Goal: Task Accomplishment & Management: Use online tool/utility

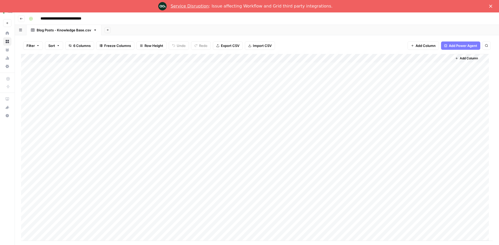
click at [21, 6] on div "Service Disruption : Issue affecting Workflow and Grid third party integrations." at bounding box center [249, 6] width 499 height 8
click at [490, 6] on polygon "Close" at bounding box center [490, 6] width 3 height 3
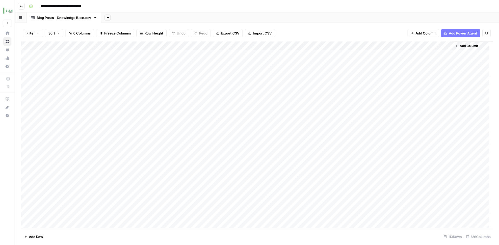
click at [21, 5] on icon "button" at bounding box center [21, 6] width 3 height 2
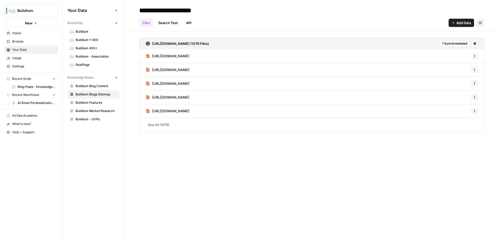
click at [24, 38] on link "Browse" at bounding box center [31, 41] width 54 height 8
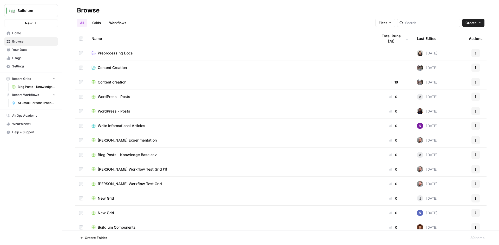
click at [118, 23] on link "Workflows" at bounding box center [117, 23] width 23 height 8
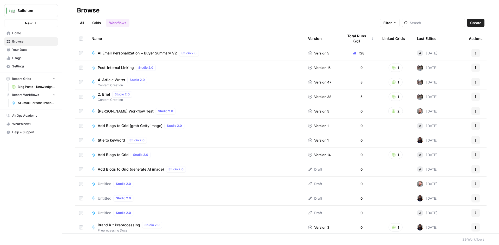
click at [96, 22] on link "Grids" at bounding box center [96, 23] width 15 height 8
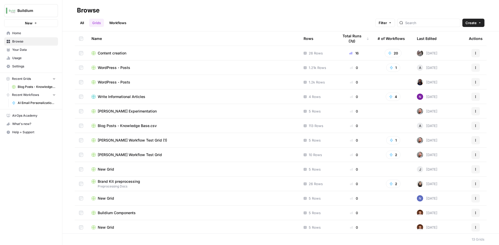
click at [118, 69] on span "WordPress - Posts" at bounding box center [114, 67] width 32 height 5
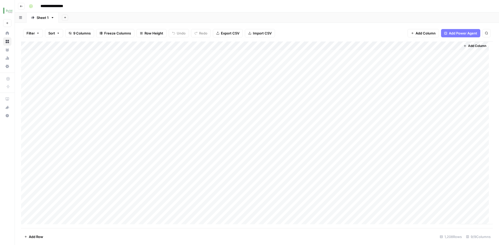
click at [81, 46] on div "Add Column" at bounding box center [256, 135] width 471 height 187
click at [98, 23] on div "Filter Sort 9 Columns Freeze Columns Row Height Undo Redo Export CSV Import CSV…" at bounding box center [257, 134] width 484 height 223
click at [19, 6] on button "Go back" at bounding box center [21, 6] width 7 height 7
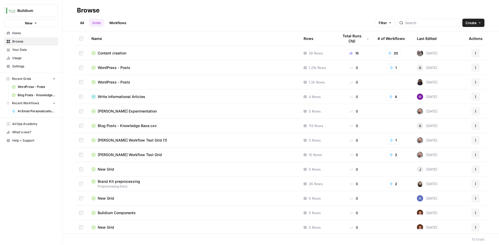
click at [111, 80] on span "WordPress - Posts" at bounding box center [114, 82] width 32 height 5
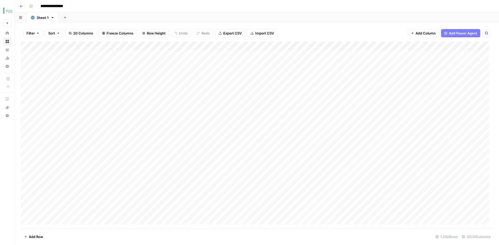
click at [20, 5] on icon "button" at bounding box center [21, 6] width 3 height 3
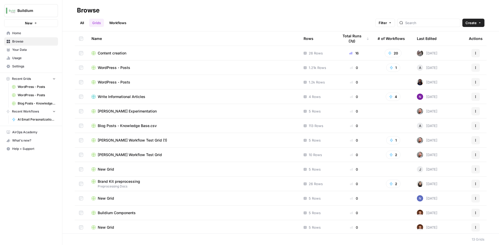
click at [471, 83] on button "Actions" at bounding box center [475, 82] width 8 height 8
click at [433, 125] on span "Delete" at bounding box center [449, 125] width 42 height 5
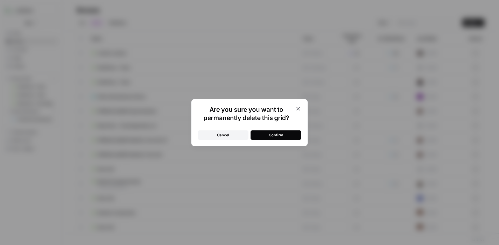
click at [283, 137] on button "Confirm" at bounding box center [275, 135] width 51 height 9
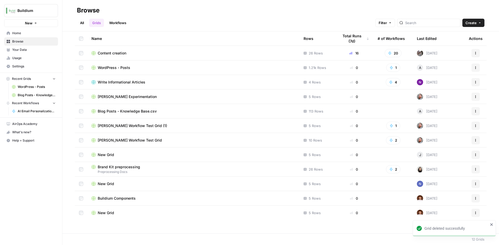
click at [475, 68] on icon "button" at bounding box center [475, 67] width 3 height 3
click at [437, 111] on span "Delete" at bounding box center [452, 110] width 42 height 5
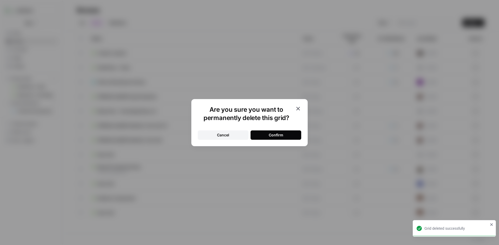
click at [267, 135] on button "Confirm" at bounding box center [275, 135] width 51 height 9
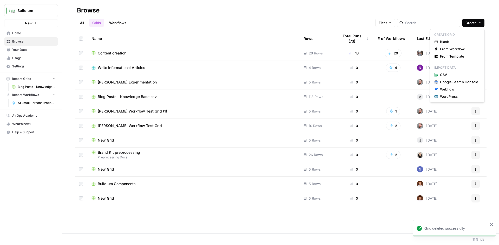
click at [471, 24] on span "Create" at bounding box center [470, 22] width 11 height 5
click at [40, 25] on button "New" at bounding box center [31, 23] width 54 height 8
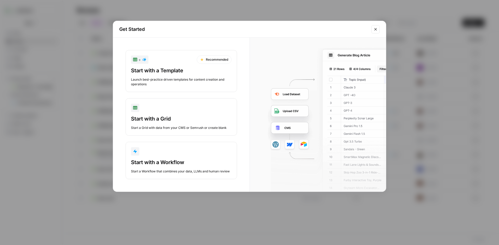
click at [171, 123] on div "Start with a Grid Start a Grid with data from your CMS or Semrush or create bla…" at bounding box center [181, 122] width 101 height 15
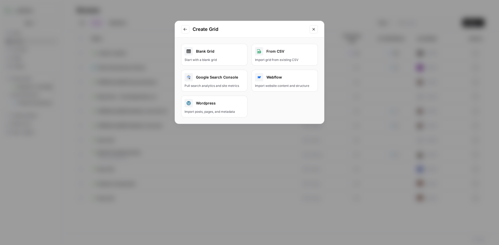
click at [224, 106] on div "Wordpress" at bounding box center [213, 103] width 59 height 8
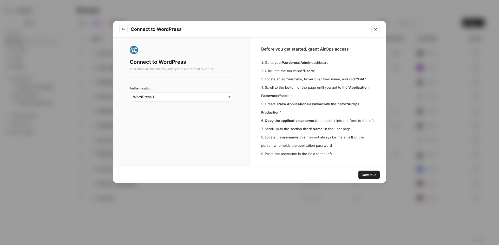
click at [371, 175] on span "Continue" at bounding box center [368, 174] width 15 height 5
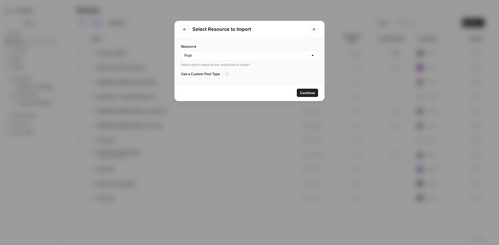
click at [309, 93] on span "Continue" at bounding box center [307, 92] width 15 height 5
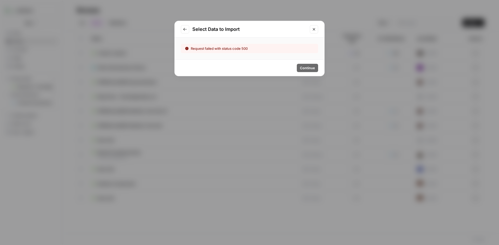
click at [185, 29] on icon "Go to previous step" at bounding box center [184, 29] width 3 height 3
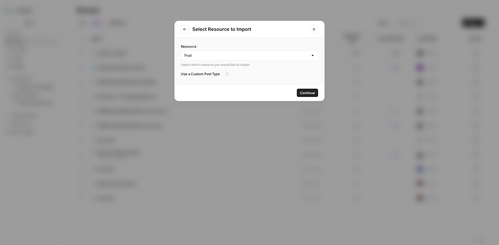
click at [313, 29] on icon "Close modal" at bounding box center [313, 29] width 2 height 2
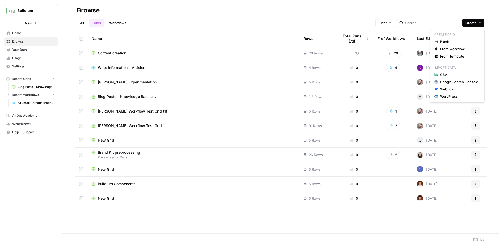
click at [477, 26] on button "Create" at bounding box center [473, 23] width 22 height 8
click at [449, 42] on span "Blank" at bounding box center [459, 41] width 38 height 5
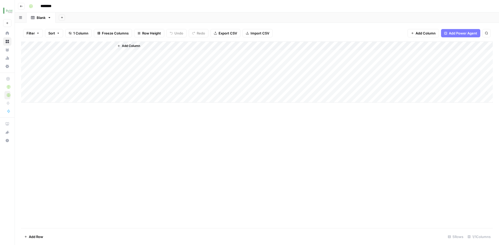
click at [20, 6] on icon "button" at bounding box center [21, 6] width 3 height 3
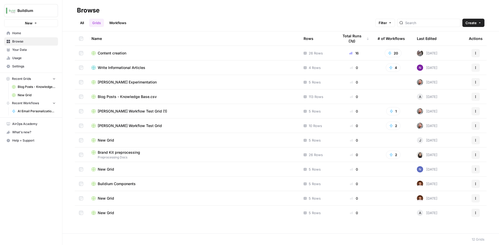
click at [476, 214] on icon "button" at bounding box center [475, 213] width 3 height 3
click at [441, 200] on span "Delete" at bounding box center [452, 200] width 42 height 5
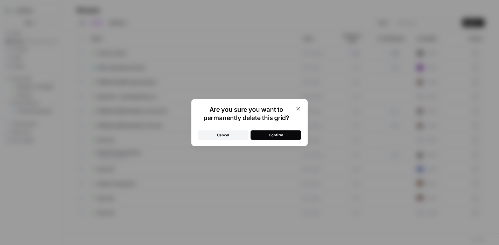
click at [284, 131] on button "Confirm" at bounding box center [275, 135] width 51 height 9
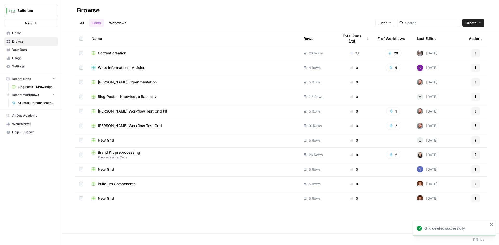
click at [39, 21] on button "New" at bounding box center [31, 23] width 54 height 8
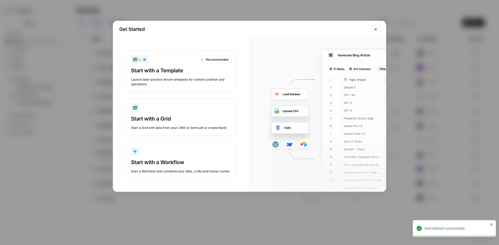
click at [180, 112] on button "Start with a Grid Start a Grid with data from your CMS or Semrush or create bla…" at bounding box center [180, 116] width 111 height 37
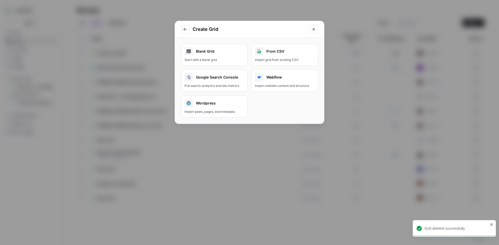
click at [228, 111] on div "Import posts, pages, and metadata" at bounding box center [213, 112] width 59 height 5
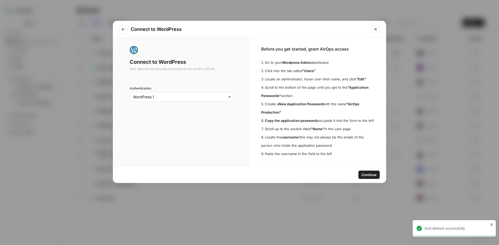
click at [219, 98] on input "Authentication" at bounding box center [181, 97] width 96 height 5
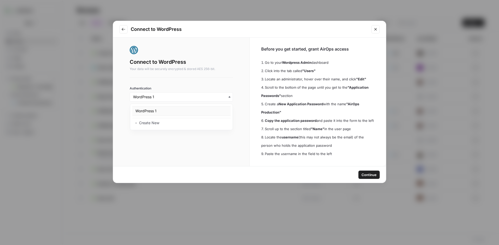
click at [206, 112] on div "WordPress 1" at bounding box center [181, 111] width 98 height 10
click at [363, 171] on button "Continue" at bounding box center [368, 175] width 21 height 8
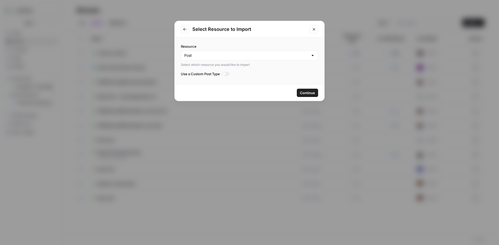
click at [304, 92] on span "Continue" at bounding box center [307, 92] width 15 height 5
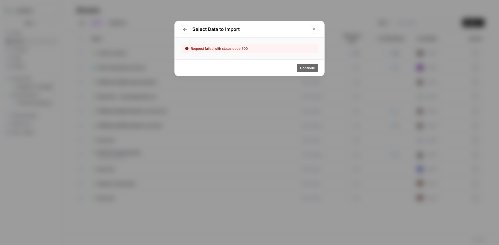
click at [186, 33] on button "Go to previous step" at bounding box center [185, 29] width 8 height 8
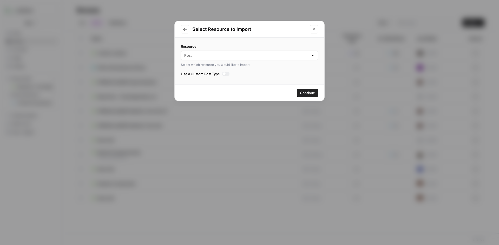
click at [185, 32] on button "Go to previous step" at bounding box center [185, 29] width 8 height 8
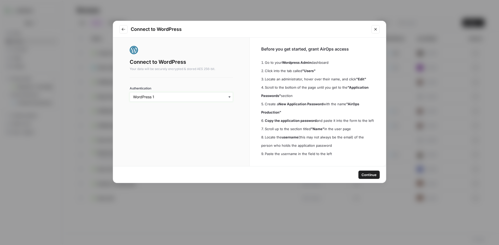
click at [198, 96] on input "Authentication" at bounding box center [181, 97] width 96 height 5
click at [173, 126] on div "﹢ Create New" at bounding box center [181, 123] width 98 height 10
click at [162, 97] on input "Authentication" at bounding box center [181, 97] width 96 height 5
click at [149, 124] on div "﹢ Create New" at bounding box center [181, 123] width 98 height 10
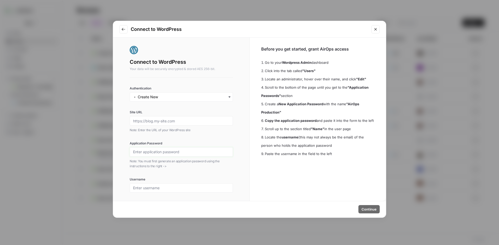
click at [152, 152] on input "Application Password" at bounding box center [181, 152] width 96 height 5
paste input "HJ4B Cv6s xfAQ ftvr b0NQ LdFJ"
type input "HJ4B Cv6s xfAQ ftvr b0NQ LdFJ"
click at [149, 118] on div at bounding box center [181, 120] width 103 height 9
click at [152, 121] on input "Site URL" at bounding box center [181, 121] width 96 height 5
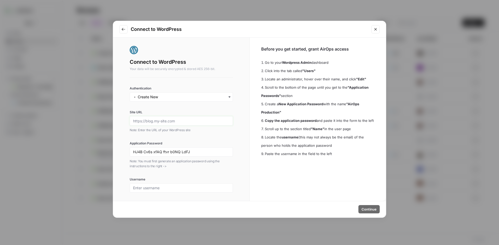
paste input "https://www.buildium.com/"
type input "https://www.buildium.com/"
click at [155, 188] on input "Username" at bounding box center [181, 188] width 96 height 5
type input "aschuh"
click at [365, 207] on button "Continue" at bounding box center [368, 209] width 21 height 8
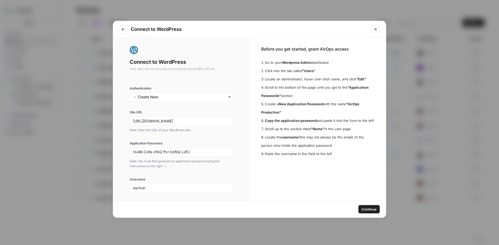
click at [369, 209] on span "Continue" at bounding box center [368, 209] width 15 height 5
click at [221, 97] on input "Authentication" at bounding box center [181, 97] width 96 height 5
click at [214, 80] on div "Connect to WordPress Your data will be securely encrypted & stored AES 256-bit.…" at bounding box center [181, 119] width 103 height 147
click at [124, 32] on button "Go to previous step" at bounding box center [123, 29] width 8 height 8
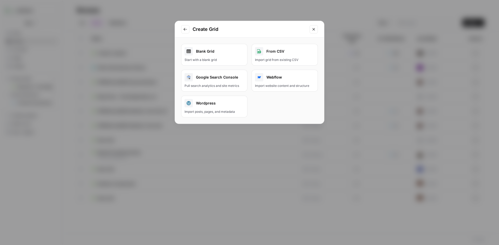
click at [315, 28] on icon "Close modal" at bounding box center [313, 29] width 4 height 4
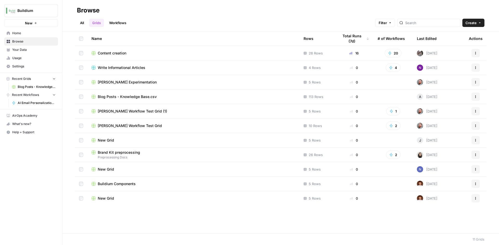
click at [14, 69] on span "Settings" at bounding box center [33, 66] width 43 height 5
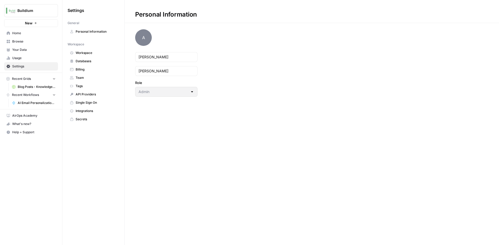
click at [92, 113] on span "Integrations" at bounding box center [96, 111] width 41 height 5
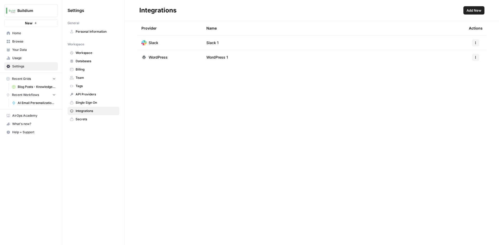
click at [474, 11] on span "Add New" at bounding box center [473, 10] width 15 height 5
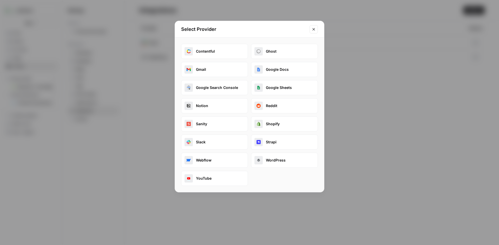
click at [276, 159] on button "WordPress" at bounding box center [284, 160] width 67 height 15
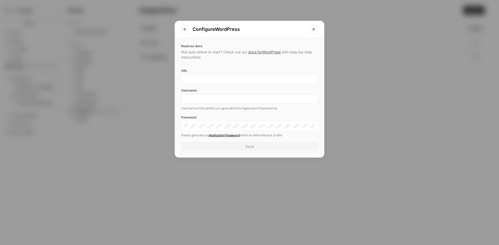
type input "andrew.schuh@realpage.com"
click at [202, 77] on input "URL" at bounding box center [249, 79] width 130 height 5
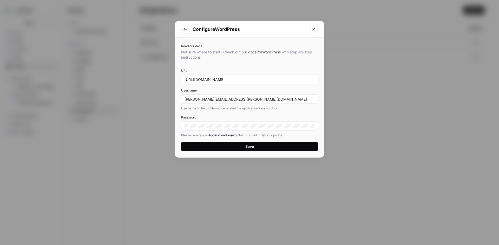
drag, startPoint x: 212, startPoint y: 78, endPoint x: 216, endPoint y: 78, distance: 3.6
click at [212, 78] on input "http://www.buildium.com" at bounding box center [249, 79] width 130 height 5
click at [191, 79] on input "http://www.buildium.com" at bounding box center [249, 79] width 130 height 5
type input "https://www.buildium.com"
click at [215, 90] on label "Username" at bounding box center [249, 90] width 137 height 5
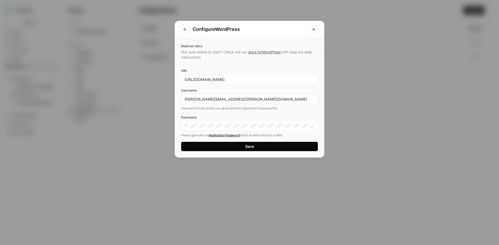
click at [215, 97] on input "andrew.schuh@realpage.com" at bounding box center [249, 99] width 130 height 5
click at [219, 116] on label "Password" at bounding box center [249, 117] width 137 height 5
click at [211, 101] on input "andrew.schuh@realpage.com" at bounding box center [249, 99] width 130 height 5
click at [214, 98] on input "andrew.schuh@realpage.com" at bounding box center [249, 99] width 130 height 5
click at [221, 97] on input "andrew.schuh@realpage.com" at bounding box center [249, 99] width 130 height 5
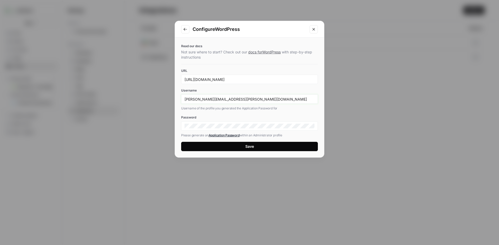
click at [221, 97] on input "andrew.schuh@realpage.com" at bounding box center [249, 99] width 130 height 5
click at [222, 97] on input "andrew.schuh@realpage.com" at bounding box center [249, 99] width 130 height 5
click at [258, 101] on input "andrew.schuh@realpaschuhage.com" at bounding box center [249, 99] width 130 height 5
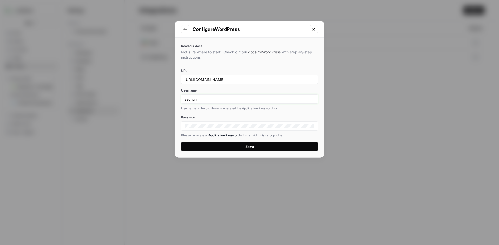
type input "aschuh"
click at [231, 116] on label "Password" at bounding box center [249, 117] width 137 height 5
click at [180, 128] on div "Read our docs Not sure where to start? Check out our docs for WordPress with st…" at bounding box center [249, 98] width 149 height 120
click at [176, 125] on div "Read our docs Not sure where to start? Check out our docs for WordPress with st…" at bounding box center [249, 98] width 149 height 120
click at [190, 147] on button "Save" at bounding box center [249, 146] width 137 height 9
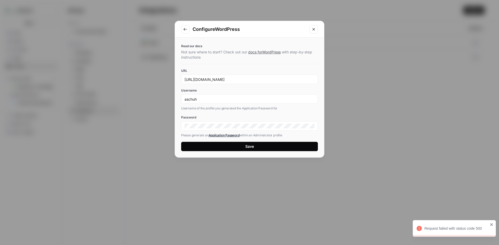
click at [489, 225] on div "Request failed with status code 500" at bounding box center [452, 229] width 75 height 8
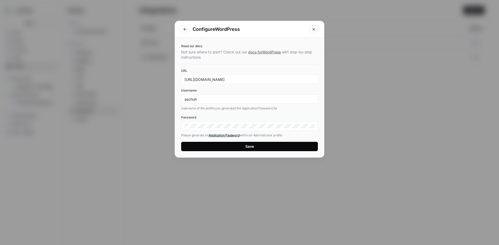
click at [312, 29] on icon "Close modal" at bounding box center [313, 29] width 4 height 4
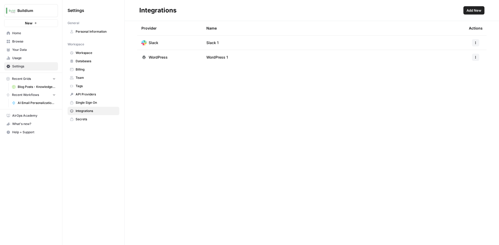
click at [208, 181] on div "Provider Name Actions Slack Slack 1 WordPress WordPress 1" at bounding box center [312, 133] width 374 height 224
click at [222, 54] on td "WordPress 1" at bounding box center [333, 57] width 262 height 15
click at [473, 56] on button "button" at bounding box center [475, 57] width 7 height 7
click at [457, 68] on span "Edit" at bounding box center [464, 68] width 17 height 5
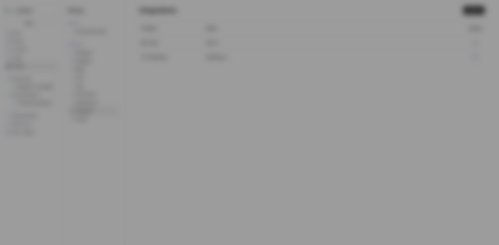
type input "andrew.schuh@realpage.com"
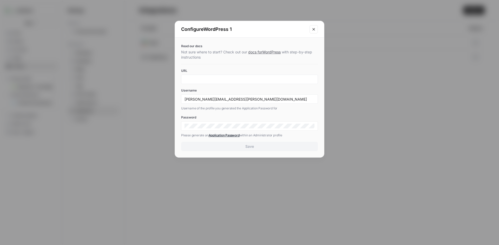
drag, startPoint x: 315, startPoint y: 30, endPoint x: 319, endPoint y: 28, distance: 4.6
click at [314, 30] on icon "Close modal" at bounding box center [313, 29] width 4 height 4
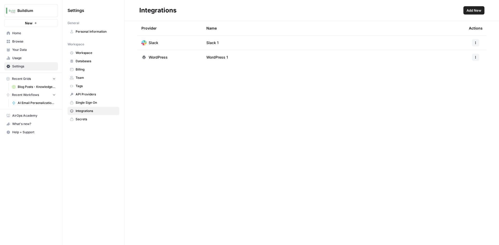
click at [470, 14] on button "Add New" at bounding box center [473, 10] width 21 height 8
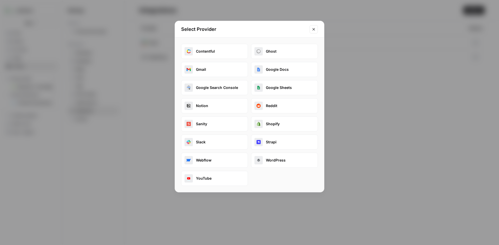
click at [265, 161] on button "WordPress" at bounding box center [284, 160] width 67 height 15
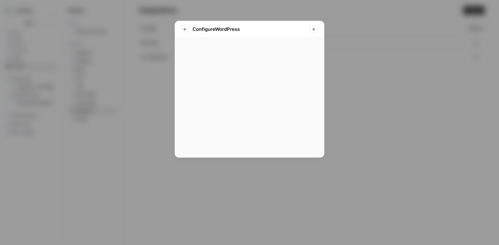
type input "andrew.schuh@realpage.com"
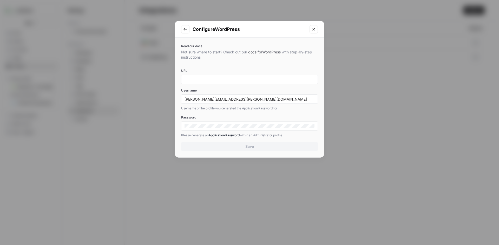
click at [219, 82] on div at bounding box center [249, 79] width 137 height 9
click at [220, 77] on div at bounding box center [249, 79] width 137 height 9
click at [214, 79] on input "URL" at bounding box center [249, 79] width 130 height 5
type input "https://www.buildium.com"
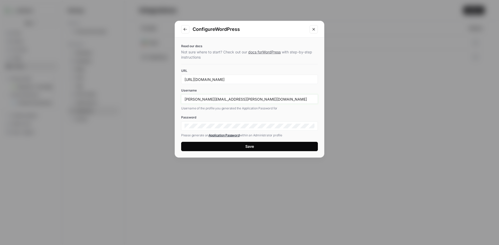
click at [194, 100] on input "andrew.schuh@realpage.com" at bounding box center [249, 99] width 130 height 5
type input "aschuh"
click at [231, 123] on div at bounding box center [249, 126] width 137 height 9
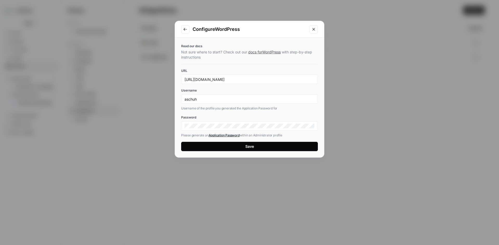
click at [231, 123] on div at bounding box center [249, 126] width 137 height 9
click at [194, 149] on button "Save" at bounding box center [249, 146] width 137 height 9
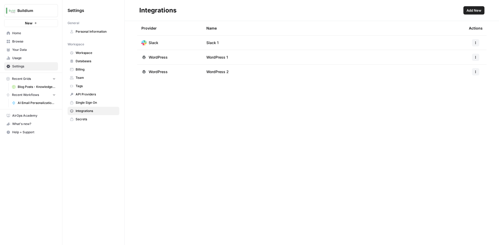
click at [26, 20] on button "New" at bounding box center [31, 23] width 54 height 8
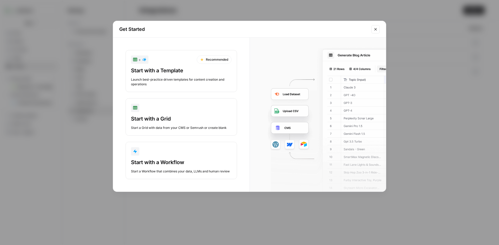
click at [174, 127] on div "Start a Grid with data from your CMS or Semrush or create blank" at bounding box center [181, 128] width 101 height 5
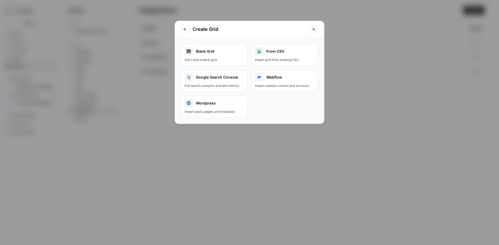
click at [224, 99] on div "Wordpress" at bounding box center [213, 103] width 59 height 8
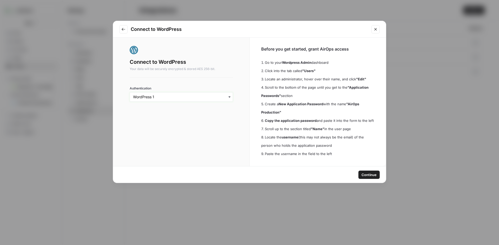
click at [201, 97] on input "Authentication" at bounding box center [181, 97] width 96 height 5
click at [178, 119] on div "WordPress 2" at bounding box center [181, 121] width 98 height 10
click at [368, 175] on span "Continue" at bounding box center [368, 174] width 15 height 5
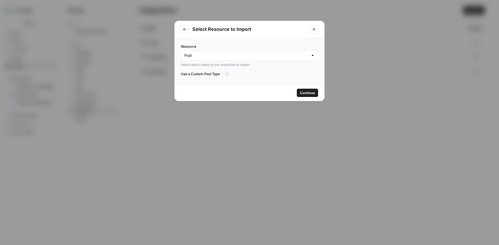
click at [309, 93] on span "Continue" at bounding box center [307, 92] width 15 height 5
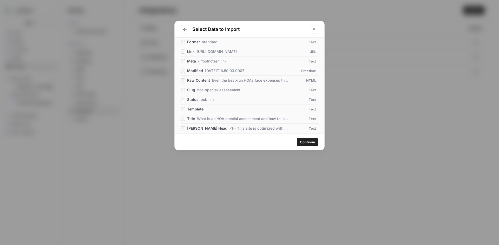
scroll to position [99, 0]
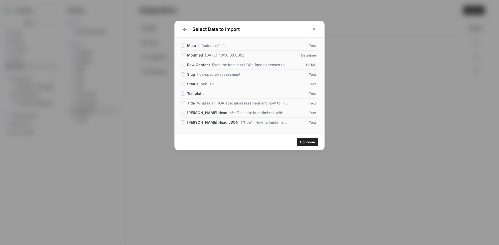
click at [299, 141] on button "Continue" at bounding box center [307, 142] width 21 height 8
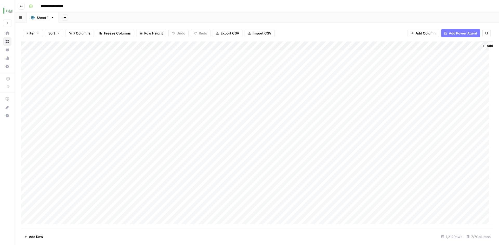
click at [447, 47] on div "Add Column" at bounding box center [256, 135] width 471 height 187
click at [458, 84] on span "Sort Ascending" at bounding box center [464, 82] width 45 height 5
click at [450, 47] on div "Add Column" at bounding box center [256, 135] width 471 height 187
click at [448, 88] on span "Sort Descending" at bounding box center [464, 89] width 45 height 5
click at [482, 46] on icon "button" at bounding box center [483, 45] width 3 height 3
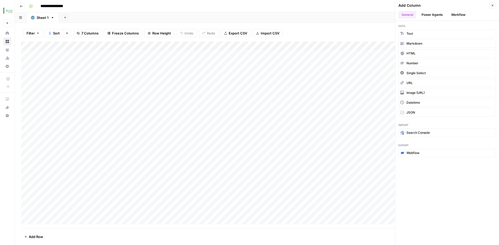
click at [455, 14] on button "Workflow" at bounding box center [458, 15] width 21 height 8
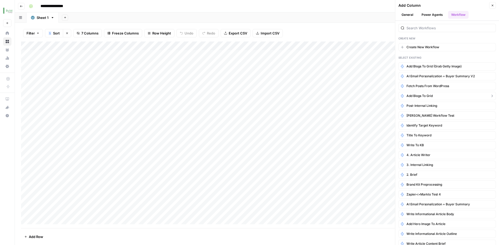
click at [433, 97] on button "Add Blogs to Grid" at bounding box center [446, 96] width 97 height 8
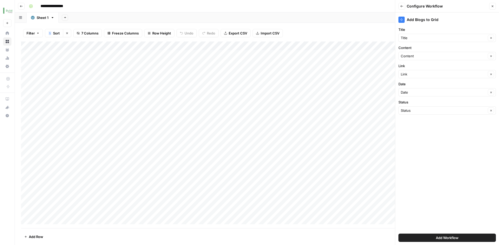
click at [470, 238] on button "Add Workflow" at bounding box center [446, 238] width 97 height 8
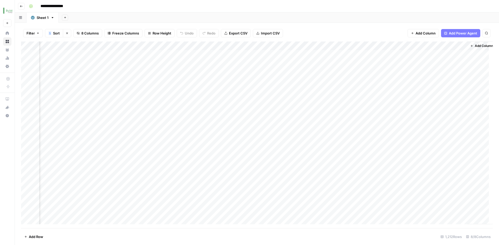
scroll to position [0, 72]
click at [432, 55] on div "Add Column" at bounding box center [256, 135] width 471 height 187
click at [433, 63] on div "Add Column" at bounding box center [256, 135] width 471 height 187
click at [433, 73] on div "Add Column" at bounding box center [256, 135] width 471 height 187
click at [431, 80] on div "Add Column" at bounding box center [256, 135] width 471 height 187
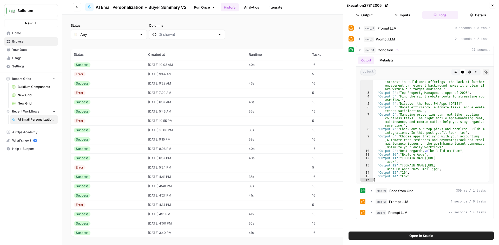
scroll to position [22, 0]
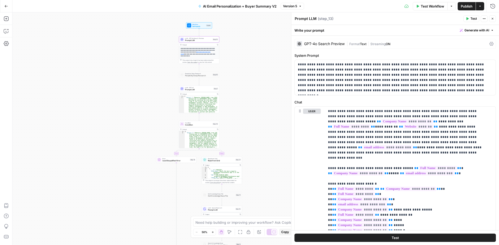
scroll to position [115, 0]
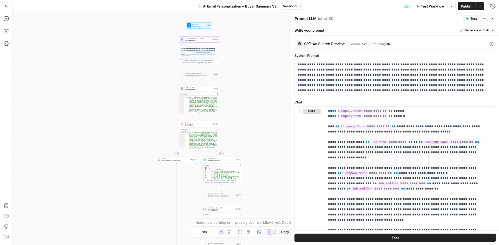
click at [3, 5] on button "Go Back" at bounding box center [6, 6] width 9 height 9
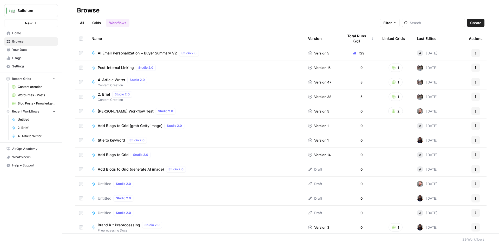
click at [93, 22] on link "Grids" at bounding box center [96, 23] width 15 height 8
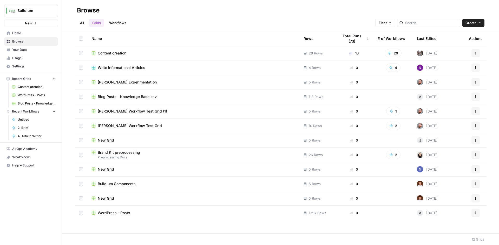
click at [139, 97] on span "Blog Posts - Knowledge Base.csv" at bounding box center [127, 96] width 59 height 5
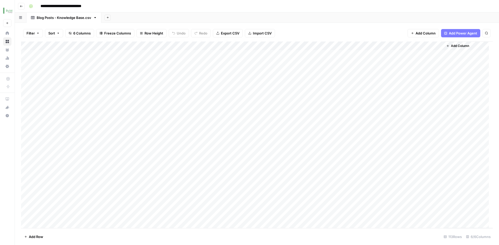
click at [420, 46] on div "Add Column" at bounding box center [256, 135] width 471 height 187
click at [415, 88] on span "Sort Descending" at bounding box center [428, 89] width 45 height 5
click at [378, 45] on div "Add Column" at bounding box center [256, 135] width 471 height 187
drag, startPoint x: 223, startPoint y: 44, endPoint x: 250, endPoint y: 46, distance: 27.4
click at [250, 46] on div "Add Column" at bounding box center [256, 135] width 471 height 187
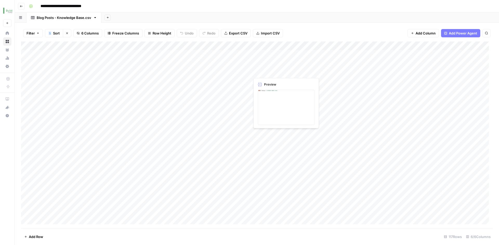
click at [276, 72] on div "Add Column" at bounding box center [256, 135] width 471 height 187
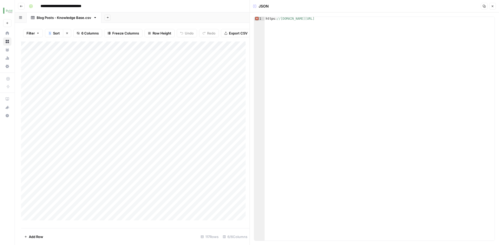
type textarea "**********"
click at [285, 19] on div "https: //[DOMAIN_NAME][URL]" at bounding box center [379, 132] width 230 height 231
click at [490, 8] on button "Close" at bounding box center [492, 6] width 7 height 7
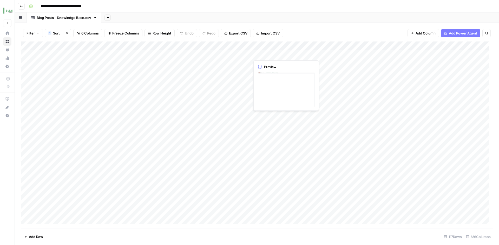
click at [370, 55] on div "Add Column" at bounding box center [256, 135] width 471 height 187
click at [305, 54] on div "Add Column" at bounding box center [256, 135] width 471 height 187
click at [305, 54] on div at bounding box center [328, 55] width 157 height 10
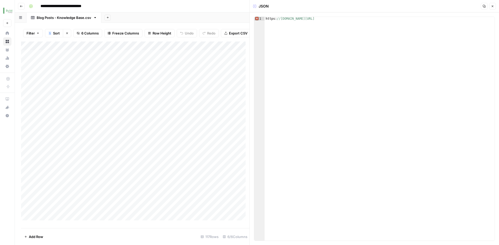
type textarea "**********"
click at [309, 19] on div "https: //[DOMAIN_NAME][URL]" at bounding box center [379, 132] width 230 height 231
click at [493, 8] on button "Close" at bounding box center [492, 6] width 7 height 7
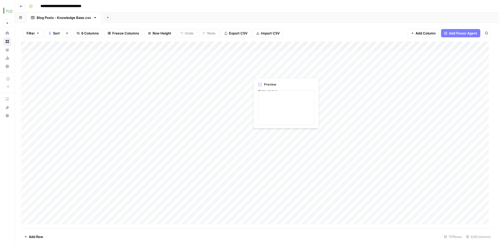
click at [350, 74] on div "Add Column" at bounding box center [256, 135] width 471 height 187
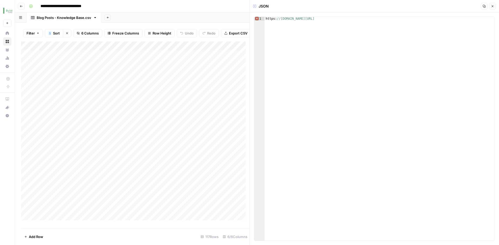
type textarea "**********"
click at [314, 20] on div "https: //info.buildium.com/rs/546-NBY-032/images/BLDM-PM-Marketing-Tools-Email.…" at bounding box center [379, 132] width 230 height 231
click at [491, 7] on icon "button" at bounding box center [492, 6] width 3 height 3
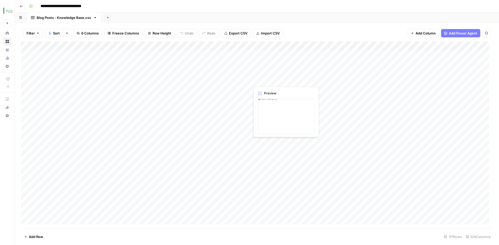
click at [329, 80] on div "Add Column" at bounding box center [256, 135] width 471 height 187
click at [329, 80] on div at bounding box center [328, 81] width 157 height 10
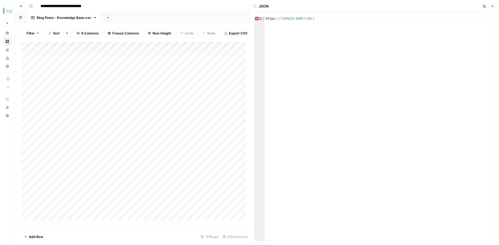
drag, startPoint x: 431, startPoint y: 16, endPoint x: 410, endPoint y: 16, distance: 21.3
click at [410, 16] on div "1 https: //info.buildium.com/rs/546-NBY-032/images/BLDM-Best-Tech-for-PM-in-202…" at bounding box center [374, 128] width 249 height 233
drag, startPoint x: 417, startPoint y: 19, endPoint x: 258, endPoint y: 18, distance: 158.2
click at [258, 18] on div "**********" at bounding box center [374, 129] width 241 height 225
paste textarea
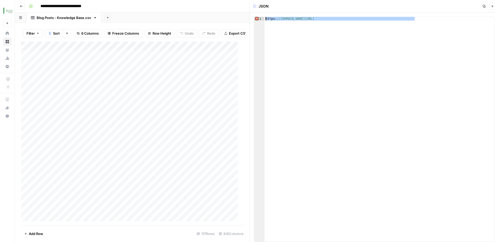
type textarea "**********"
click at [494, 4] on button "Close" at bounding box center [492, 6] width 7 height 7
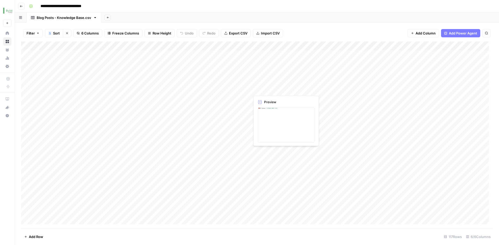
click at [353, 89] on div "Add Column" at bounding box center [256, 135] width 471 height 187
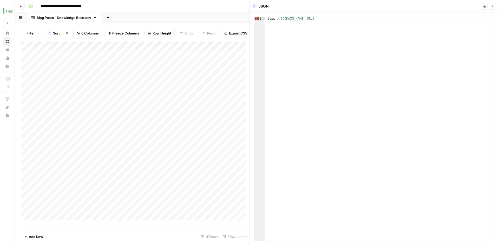
click at [360, 22] on div "https: //info.buildium.com/rs/546-NBY-032/images/BLDM-Best-Tech-for-PM-in-2024-…" at bounding box center [379, 132] width 230 height 231
paste textarea
type textarea "**********"
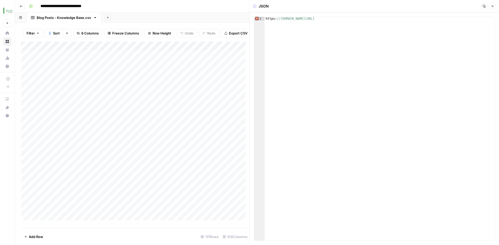
click at [491, 7] on icon "button" at bounding box center [492, 6] width 3 height 3
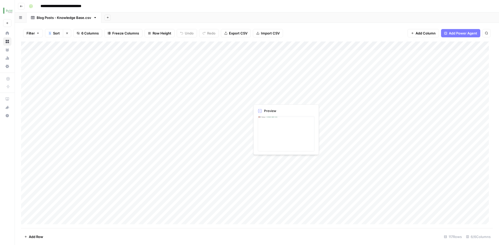
click at [314, 98] on div "Add Column" at bounding box center [256, 135] width 471 height 187
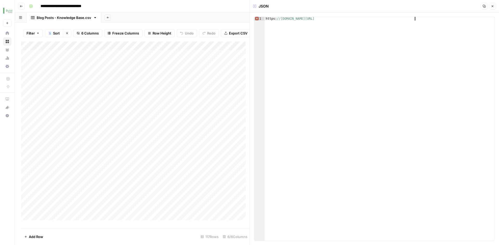
click at [292, 22] on div "https: //info.buildium.com/rs/546-NBY-032/images/BLDM-Best-Tech-for-PM-in-2024-…" at bounding box center [379, 132] width 230 height 231
type textarea "*"
click at [278, 18] on div "V" at bounding box center [379, 132] width 230 height 231
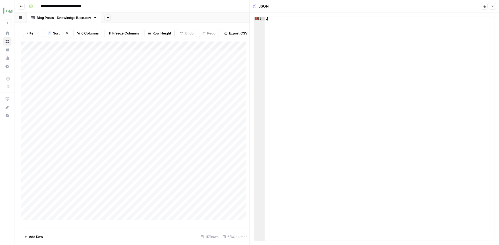
click at [278, 18] on div "V" at bounding box center [379, 132] width 230 height 231
paste textarea "**********"
click at [372, 96] on div "https: //info.buildium.com/rs/546-NBY-032/images/BLDM-PM-Marketing-Tools-Email.…" at bounding box center [379, 132] width 230 height 231
type textarea "**********"
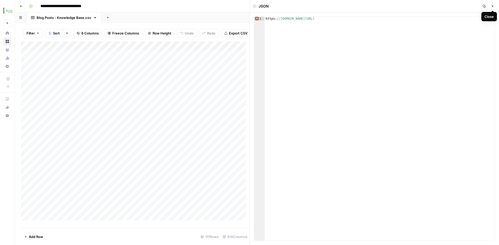
click at [491, 7] on icon "button" at bounding box center [492, 6] width 3 height 3
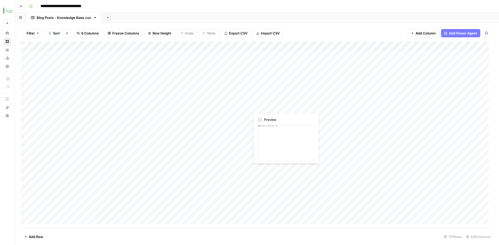
click at [333, 108] on div "Add Column" at bounding box center [256, 135] width 471 height 187
click at [334, 107] on div "Add Column" at bounding box center [256, 135] width 471 height 187
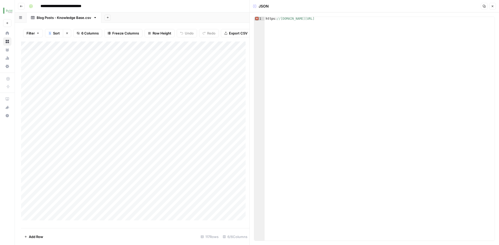
click at [332, 18] on div "https: //info.buildium.com/rs/546-NBY-032/images/BLDM-Best-Tech-for-PM-in-2024-…" at bounding box center [379, 132] width 230 height 231
paste textarea
type textarea "**********"
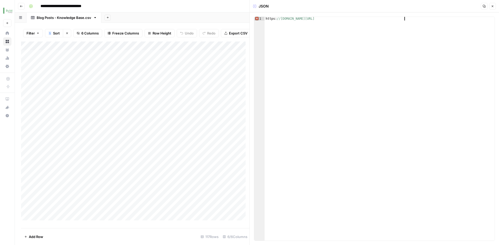
click at [339, 26] on div "https: //info.buildium.com/rs/546-NBY-032/images/BLDM-PM-Marketing-Tools-Email.…" at bounding box center [379, 132] width 230 height 231
click at [490, 5] on button "Close" at bounding box center [492, 6] width 7 height 7
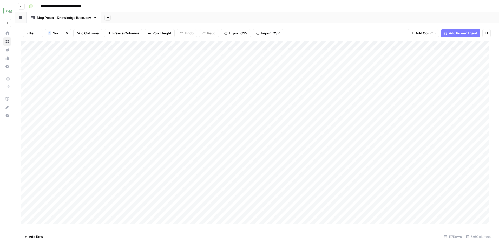
click at [485, 35] on button "Search" at bounding box center [486, 33] width 8 height 8
type input "*****"
click at [433, 48] on input "*****" at bounding box center [437, 48] width 57 height 6
click at [444, 47] on input "*****" at bounding box center [437, 48] width 57 height 6
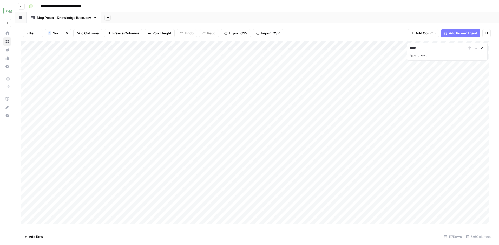
click at [482, 46] on button "Close Search" at bounding box center [482, 48] width 6 height 6
click at [392, 30] on div "Filter 1 Sort Clear sorts 6 Columns Freeze Columns Row Height Undo Redo Export …" at bounding box center [256, 33] width 471 height 17
type input "*"
click at [383, 33] on div "Filter 1 Sort Clear sorts 6 Columns Freeze Columns Row Height Undo Redo Export …" at bounding box center [256, 33] width 471 height 17
click at [116, 43] on div "Add Column" at bounding box center [256, 135] width 471 height 187
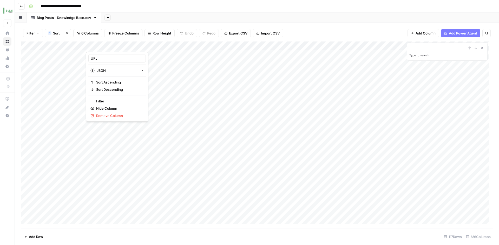
click at [324, 30] on div "Filter 1 Sort Clear sorts 6 Columns Freeze Columns Row Height Undo Redo Export …" at bounding box center [256, 33] width 471 height 17
click at [481, 50] on icon "Close Search" at bounding box center [482, 48] width 4 height 4
click at [265, 70] on div "Add Column" at bounding box center [256, 135] width 471 height 187
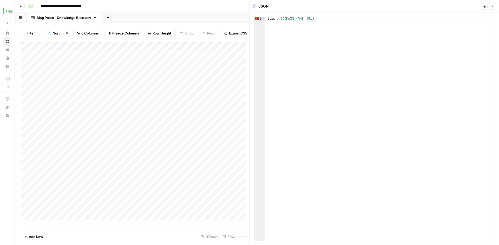
click at [296, 20] on div "https: //info.buildium.com/rs/546-NBY-032/images/BLDM-PM-Marketing-Tools-Email.…" at bounding box center [379, 132] width 230 height 231
paste textarea "**********"
type textarea "**********"
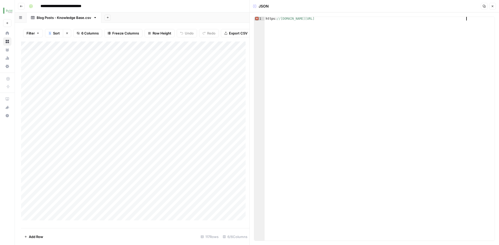
click at [460, 41] on div "https: //info.buildium.com/rs/546-NBY-032/images/BLDM-6-ways-to-button-up-your-…" at bounding box center [379, 132] width 230 height 231
click at [416, 10] on header "JSON Copy Close" at bounding box center [374, 6] width 249 height 12
click at [490, 7] on button "Close" at bounding box center [492, 6] width 7 height 7
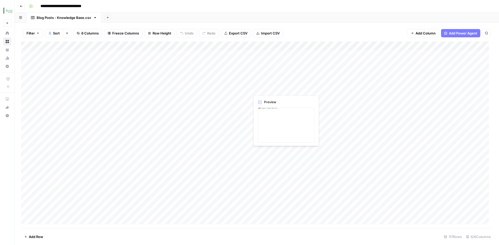
click at [278, 89] on div "Add Column" at bounding box center [256, 135] width 471 height 187
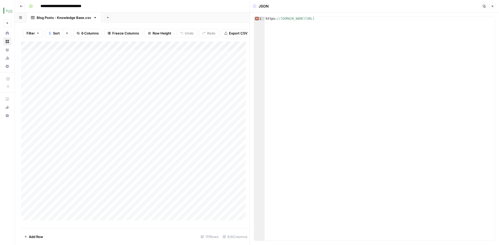
click at [274, 20] on div "https: //info.buildium.com/rs/546-NBY-032/images/BLDM-PM-Marketing-Tools-Email.…" at bounding box center [379, 132] width 230 height 231
paste textarea "**********"
type textarea "**********"
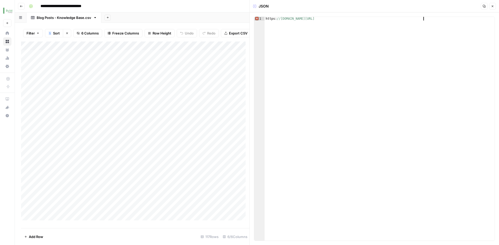
click at [434, 22] on div "https: //info.buildium.com/rs/546-NBY-032/images/BLDM-Flexible-Rent-Payment-Opt…" at bounding box center [379, 132] width 230 height 231
click at [490, 8] on button "Close" at bounding box center [492, 6] width 7 height 7
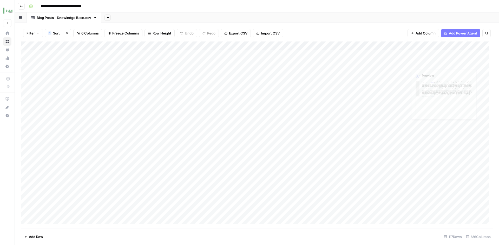
click at [438, 57] on div "Add Column" at bounding box center [256, 135] width 471 height 187
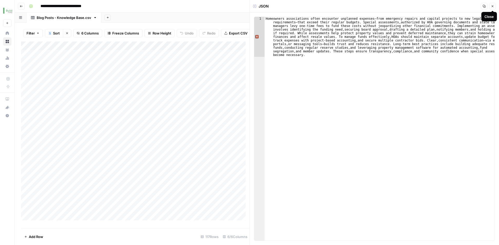
click at [492, 8] on button "Close" at bounding box center [492, 6] width 7 height 7
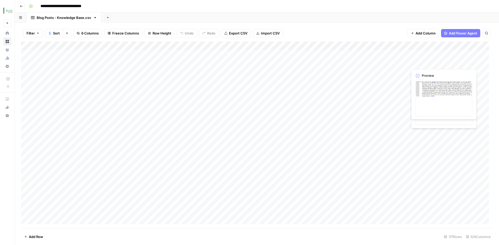
click at [462, 66] on div "Add Column" at bounding box center [256, 135] width 471 height 187
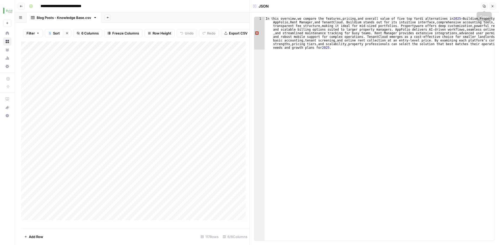
click at [491, 6] on icon "button" at bounding box center [492, 6] width 3 height 3
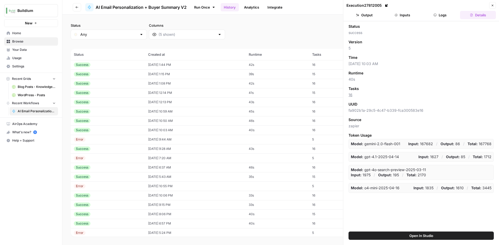
click at [192, 67] on td "[DATE] 1:44 PM" at bounding box center [195, 64] width 101 height 9
click at [364, 14] on button "Output" at bounding box center [364, 15] width 36 height 8
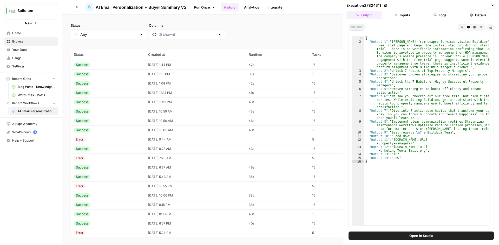
click at [155, 73] on td "[DATE] 1:15 PM" at bounding box center [195, 74] width 101 height 9
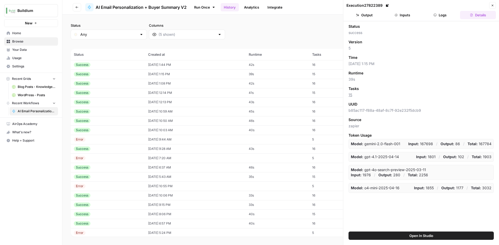
click at [106, 64] on div "Success" at bounding box center [108, 65] width 68 height 5
click at [374, 18] on button "Output" at bounding box center [364, 15] width 36 height 8
